Goal: Task Accomplishment & Management: Complete application form

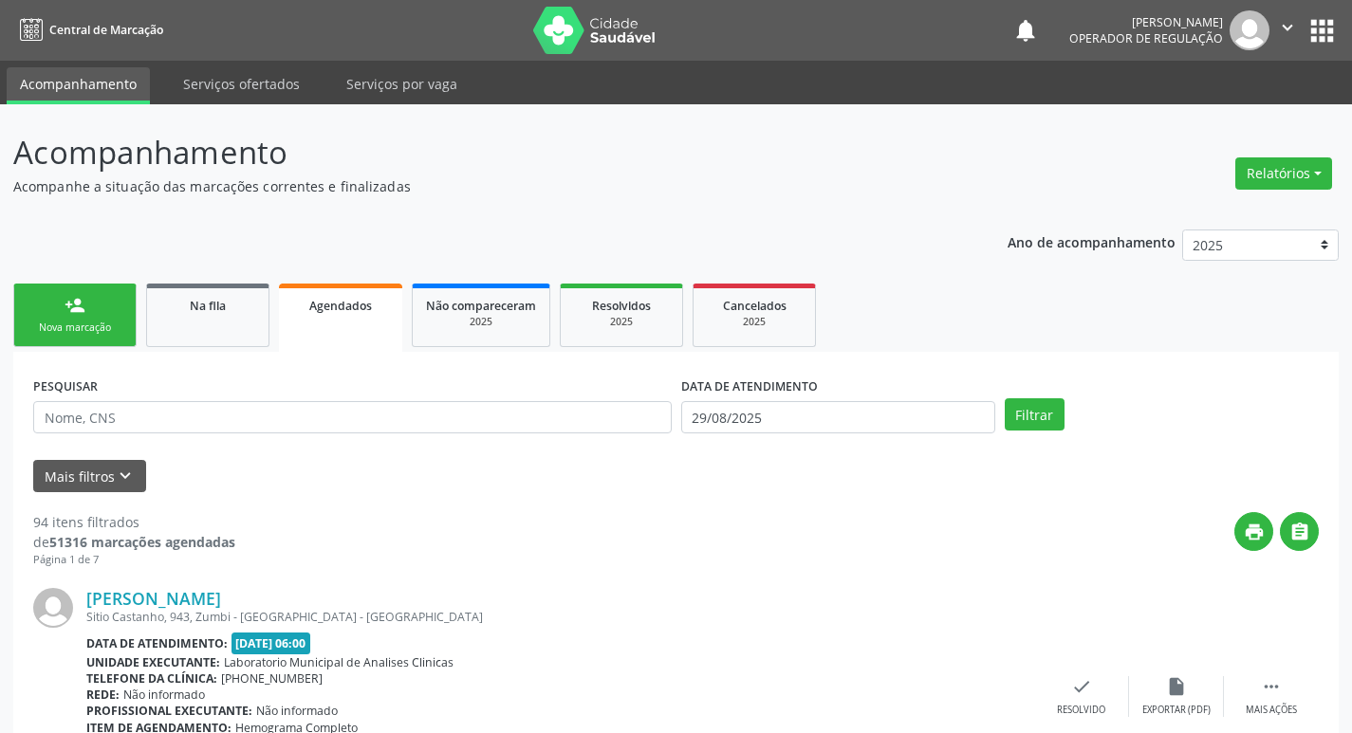
click at [109, 323] on div "Nova marcação" at bounding box center [75, 328] width 95 height 14
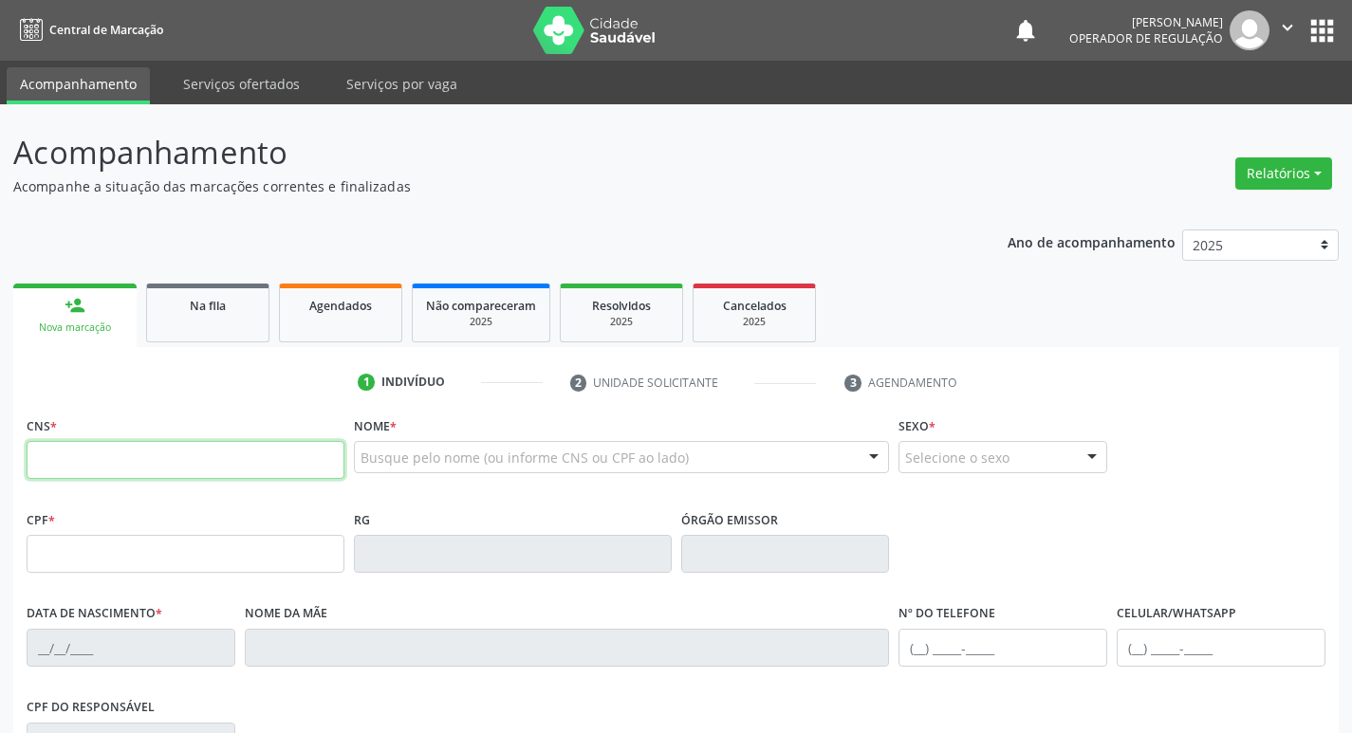
click at [135, 453] on input "text" at bounding box center [186, 460] width 318 height 38
type input "703 2076 7538 2096"
type input "059.240.117-04"
type input "[DATE]"
type input "[PERSON_NAME]"
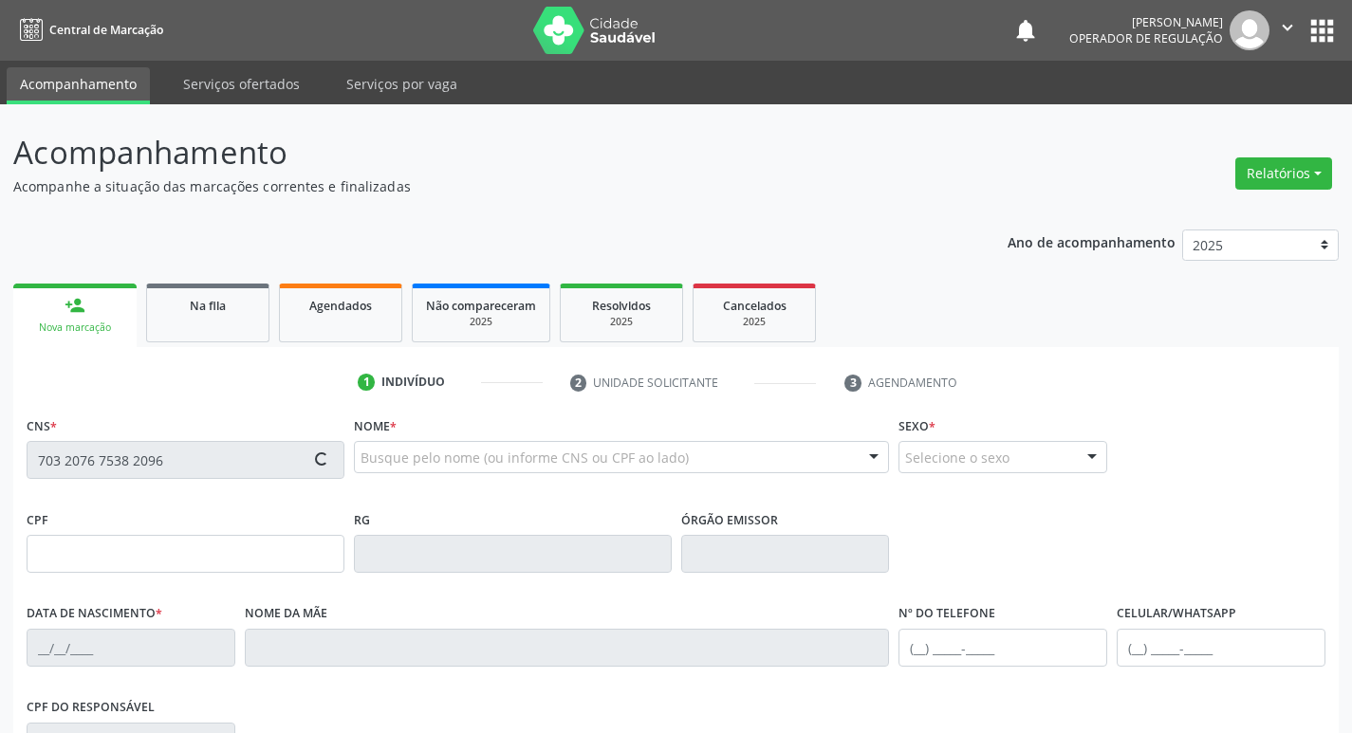
type input "[PHONE_NUMBER]"
type input "235"
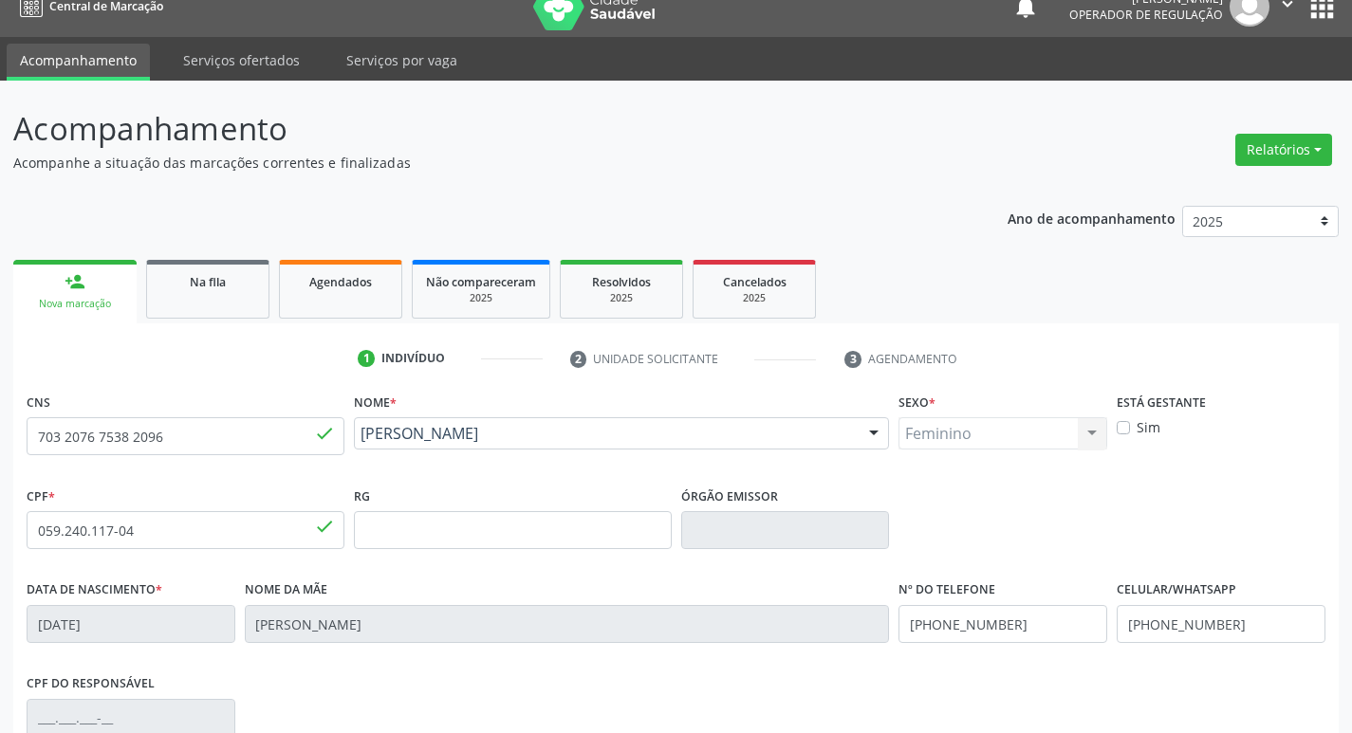
scroll to position [295, 0]
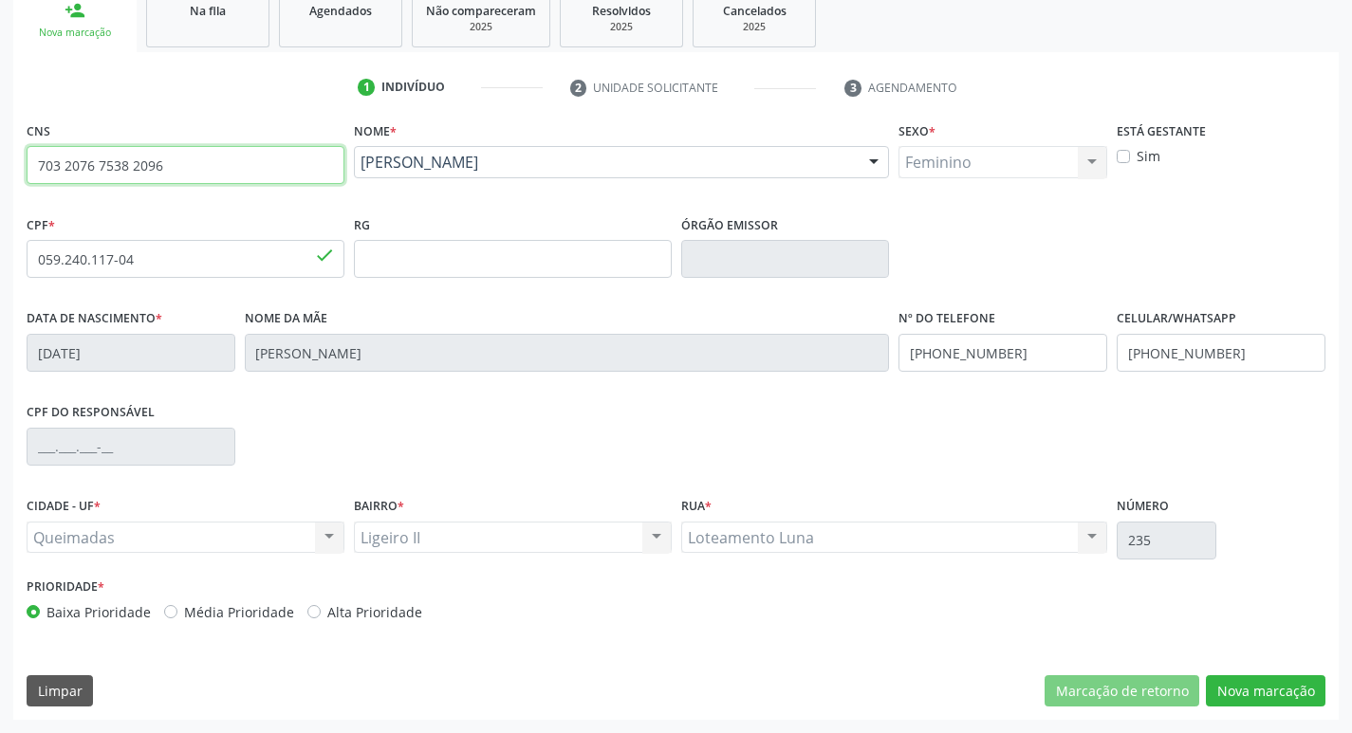
click at [172, 174] on input "703 2076 7538 2096" at bounding box center [186, 165] width 318 height 38
type input "7"
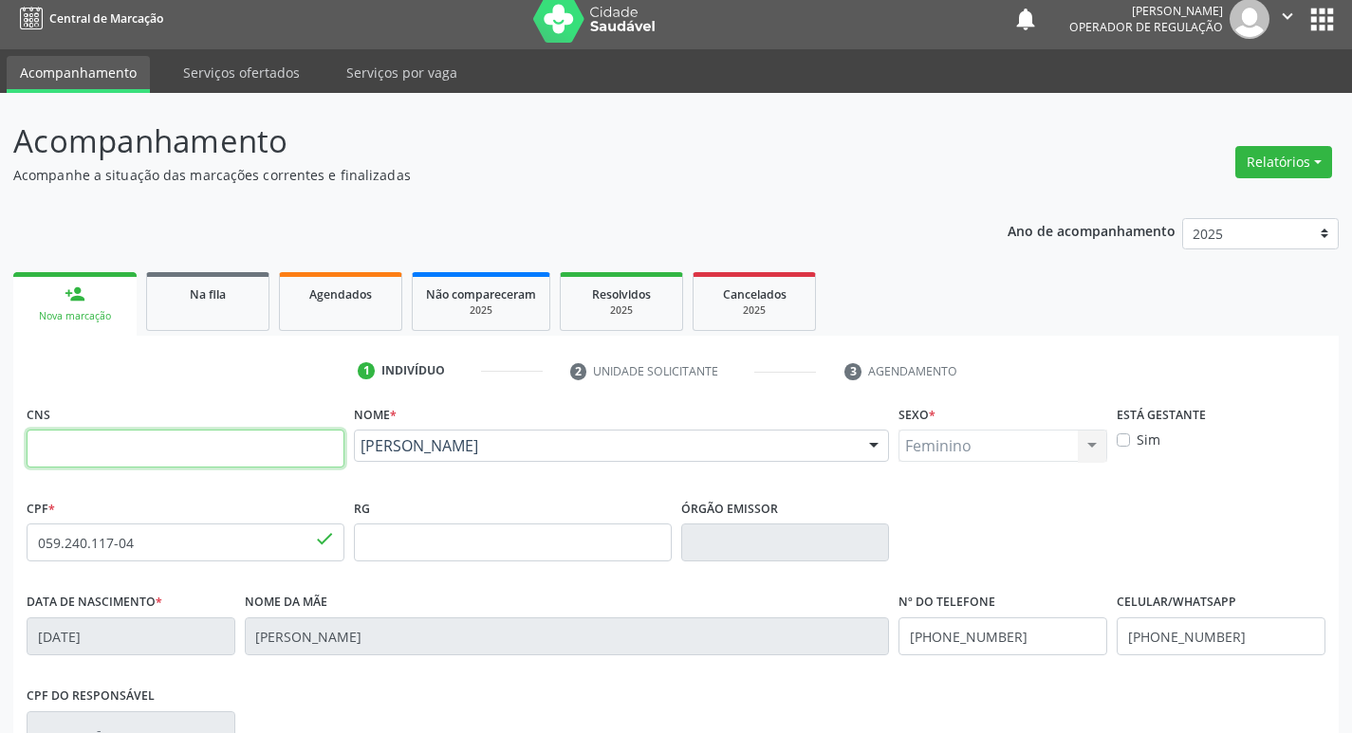
scroll to position [10, 0]
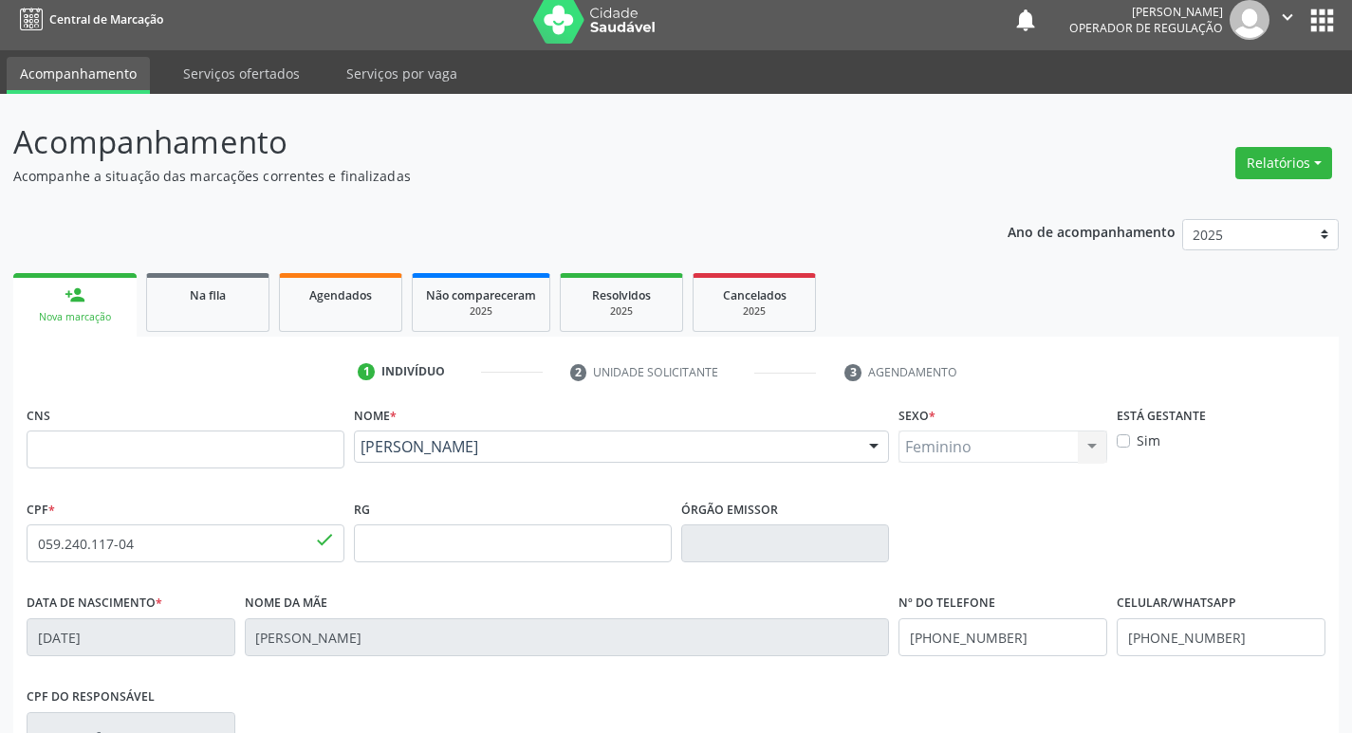
click at [1338, 27] on button "apps" at bounding box center [1321, 20] width 33 height 33
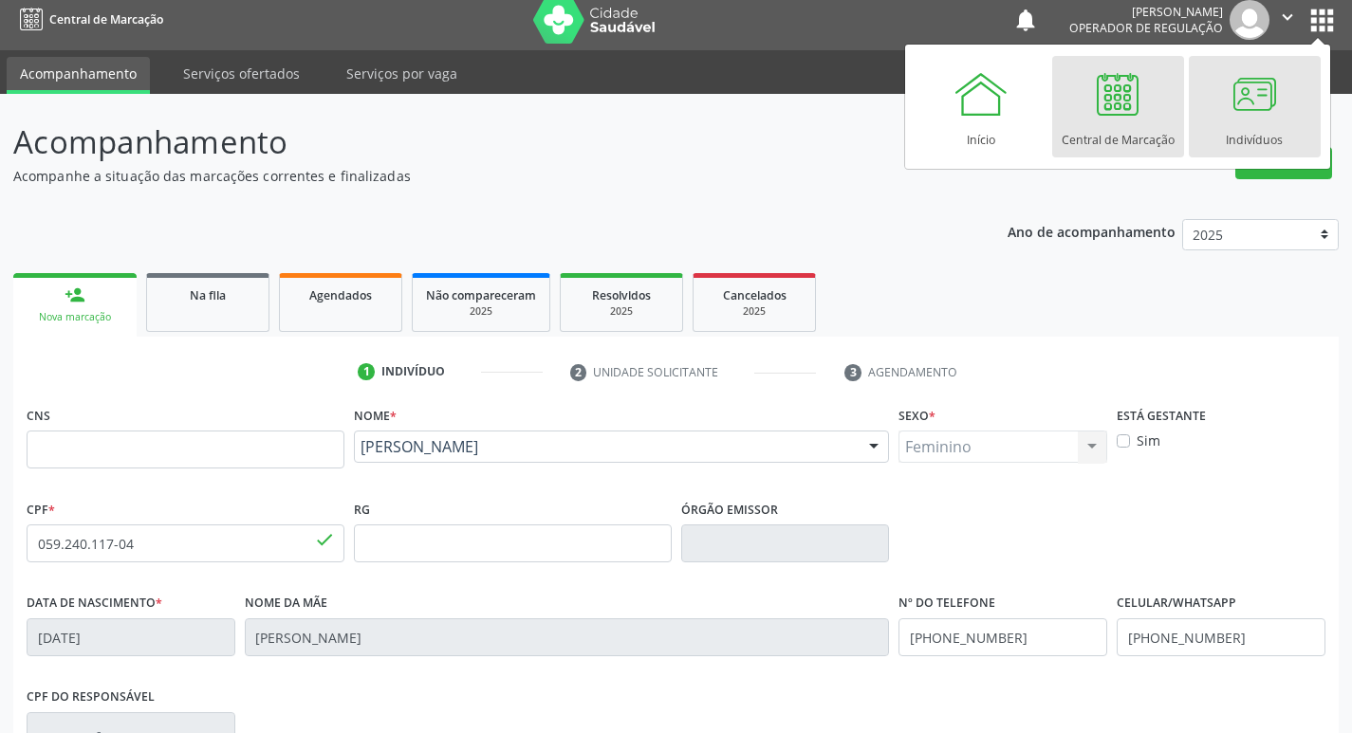
click at [1246, 125] on div "Indivíduos" at bounding box center [1254, 135] width 57 height 26
